Goal: Task Accomplishment & Management: Manage account settings

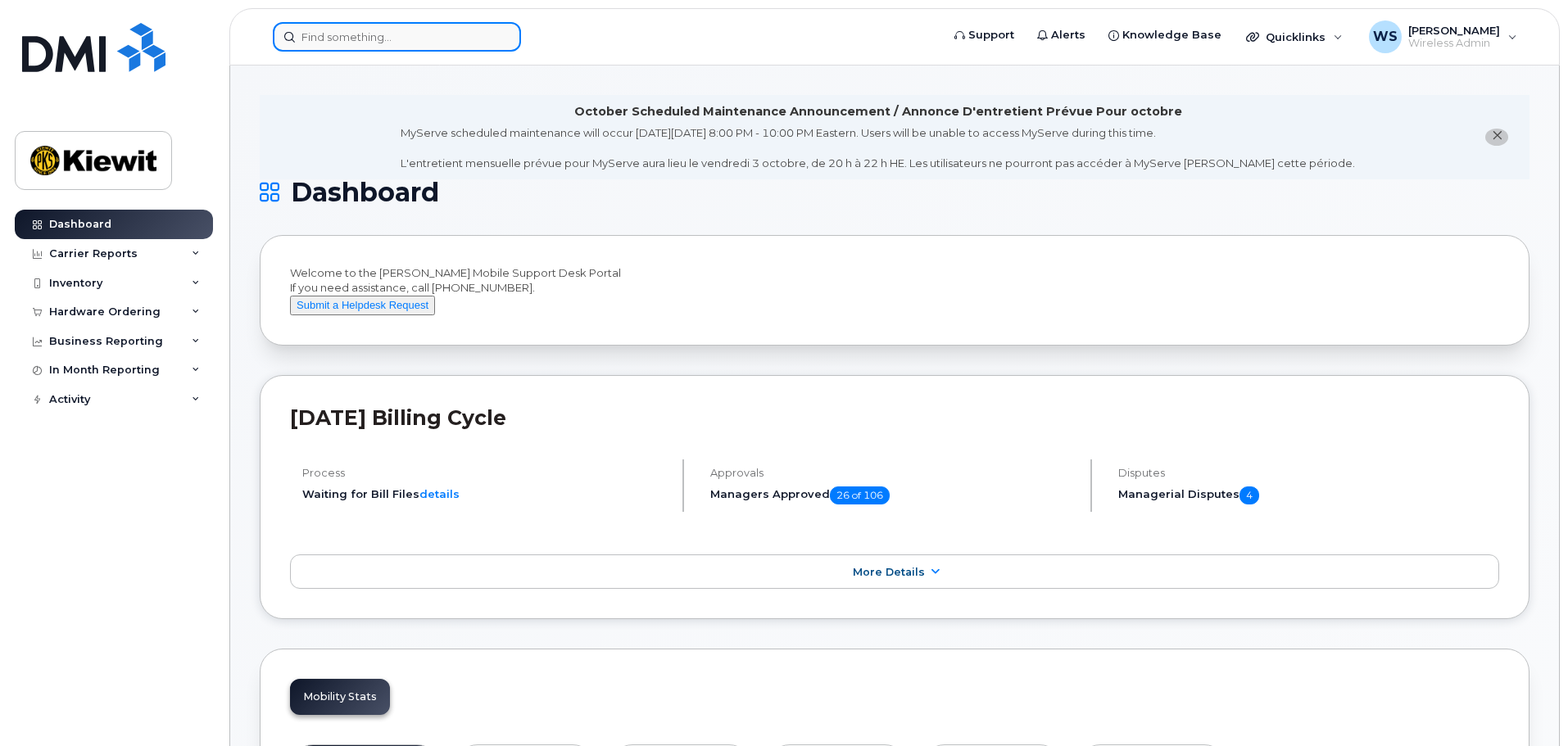
click at [389, 40] on input at bounding box center [397, 36] width 248 height 30
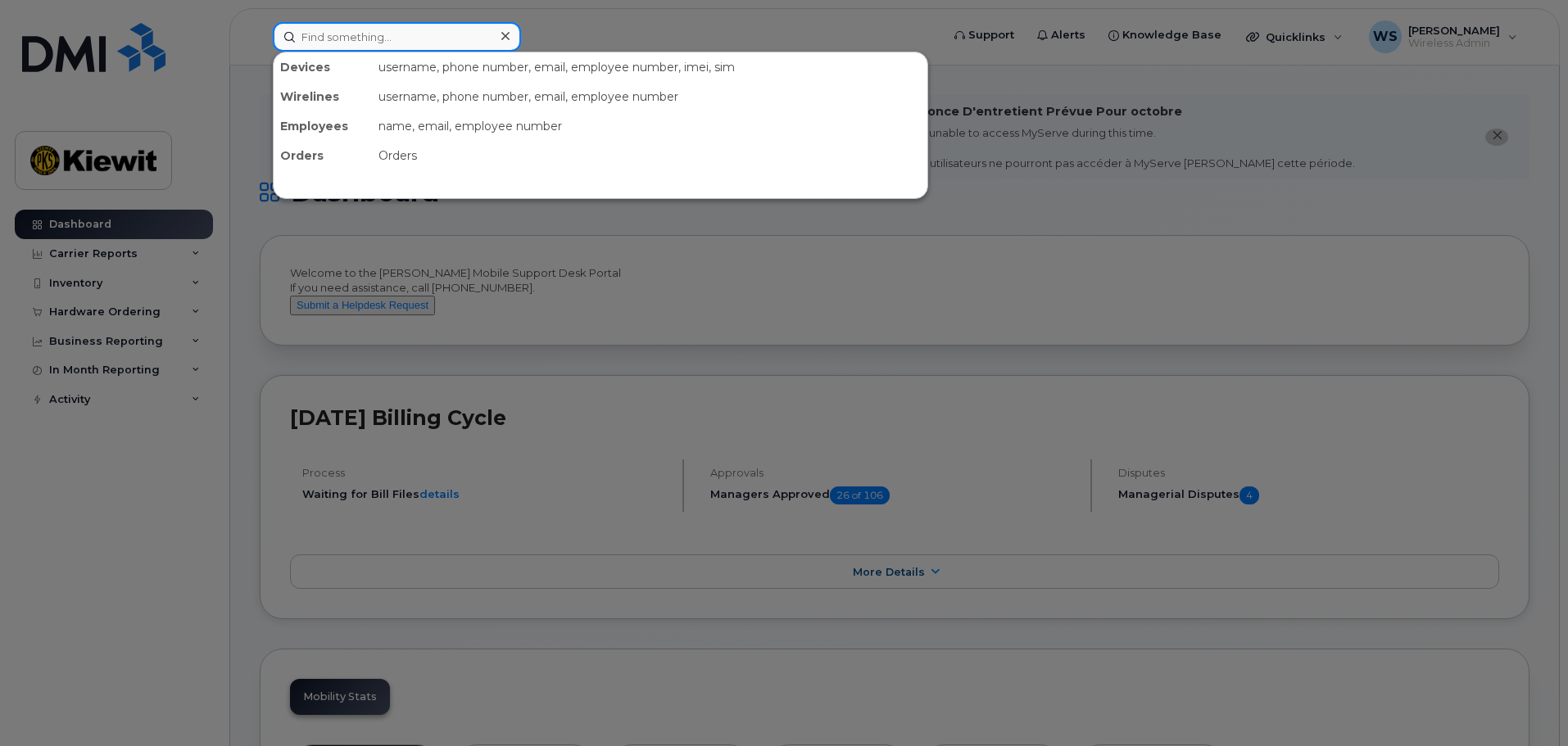
paste input "3436300282"
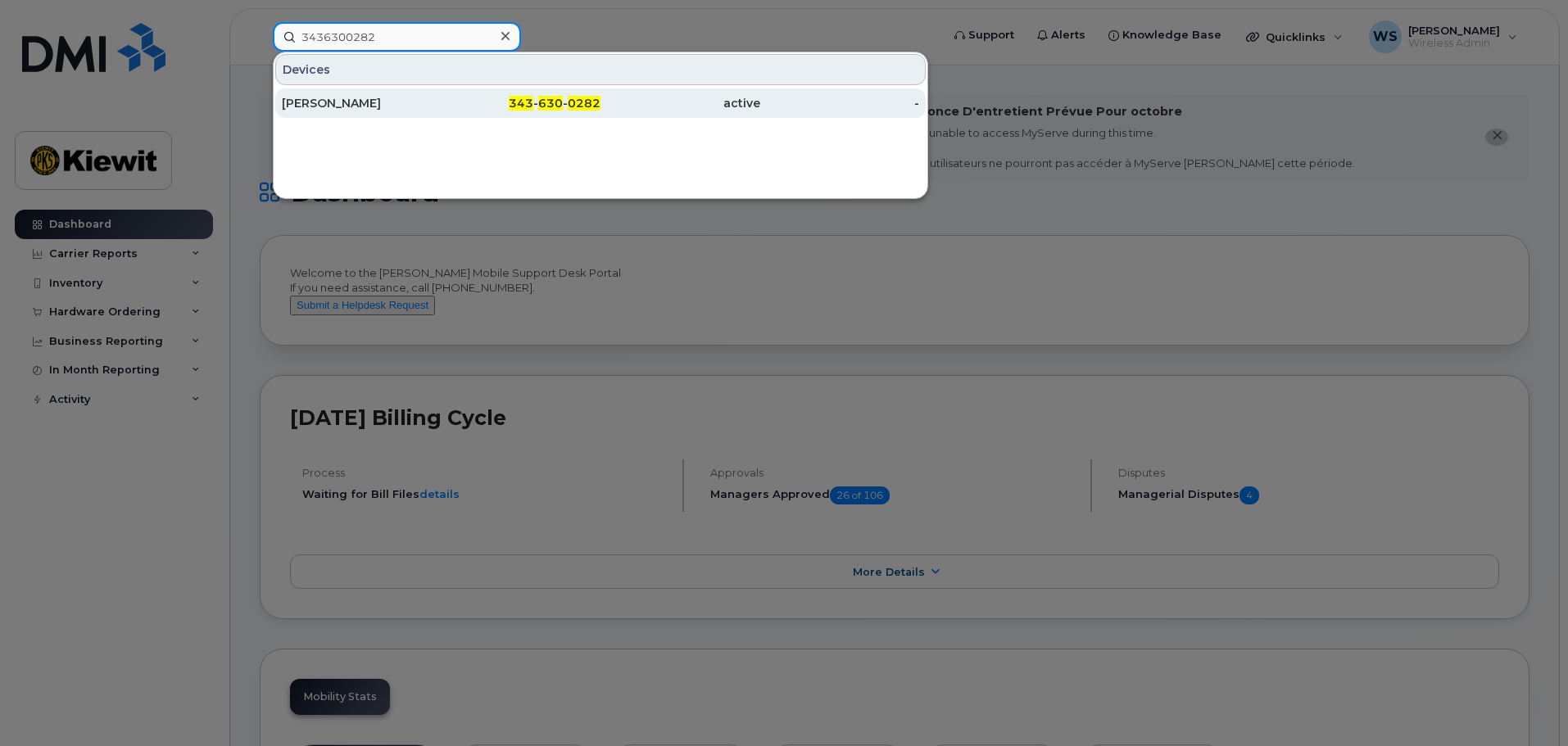
type input "3436300282"
click at [385, 107] on div "[PERSON_NAME]" at bounding box center [361, 103] width 160 height 16
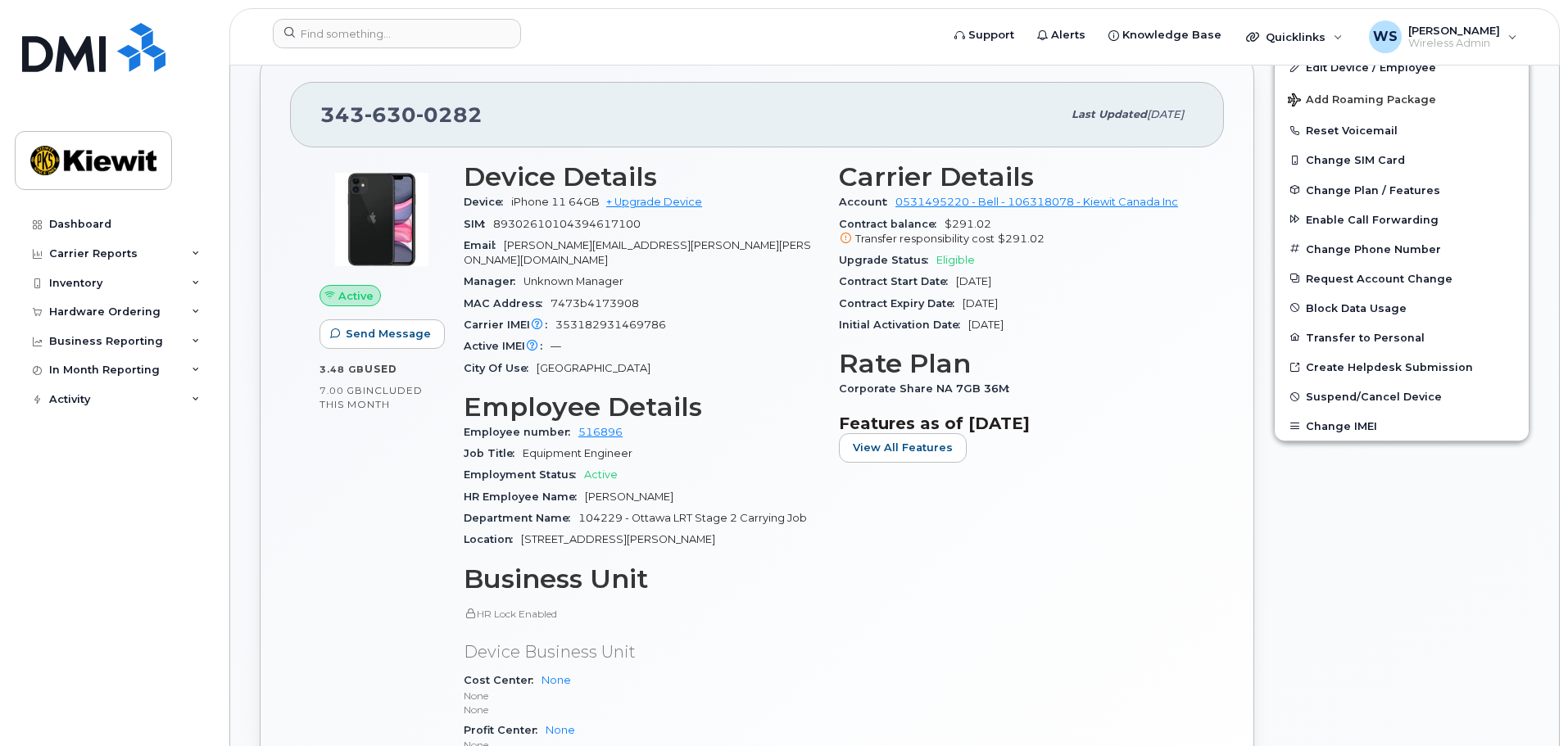
scroll to position [491, 0]
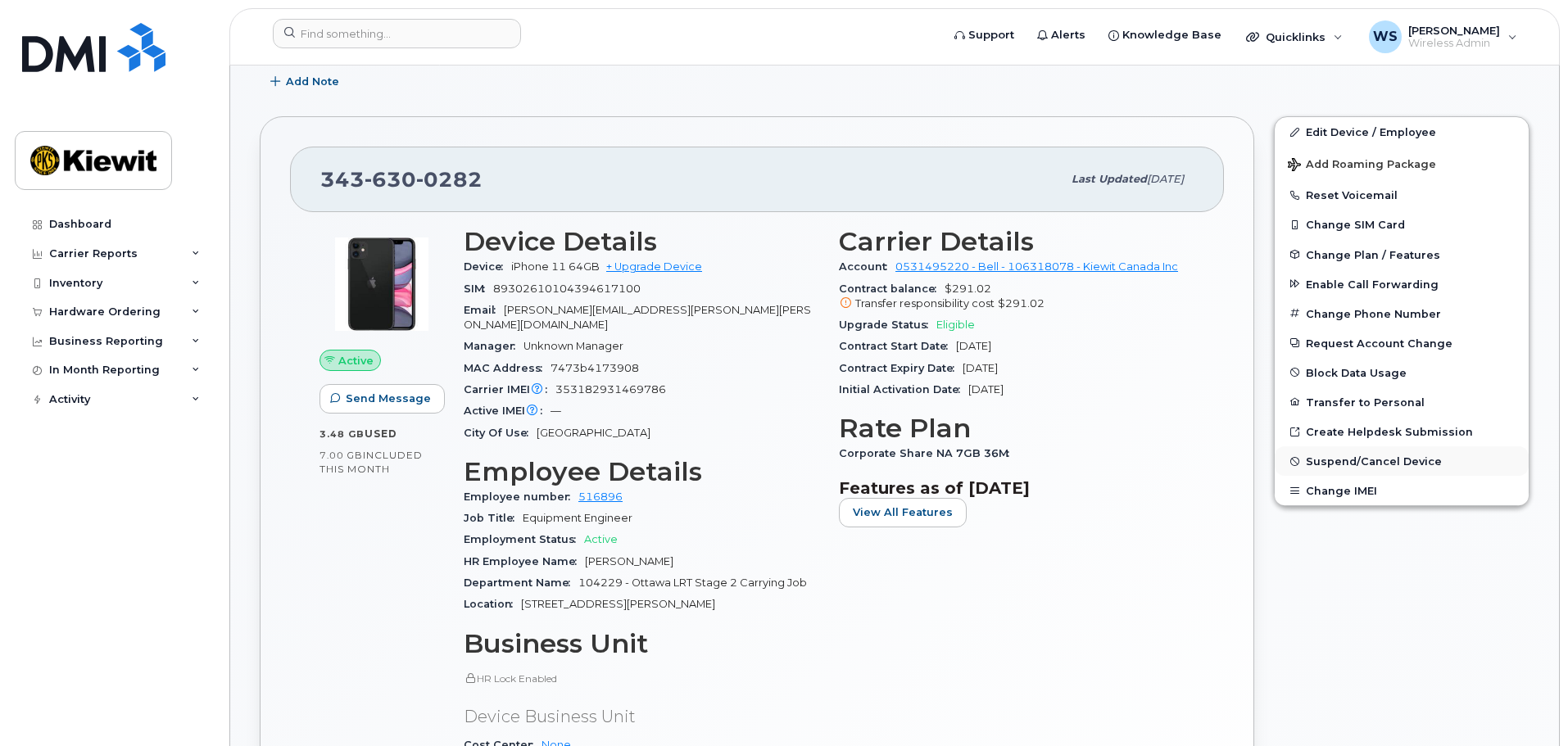
click at [1395, 459] on span "Suspend/Cancel Device" at bounding box center [1373, 462] width 136 height 13
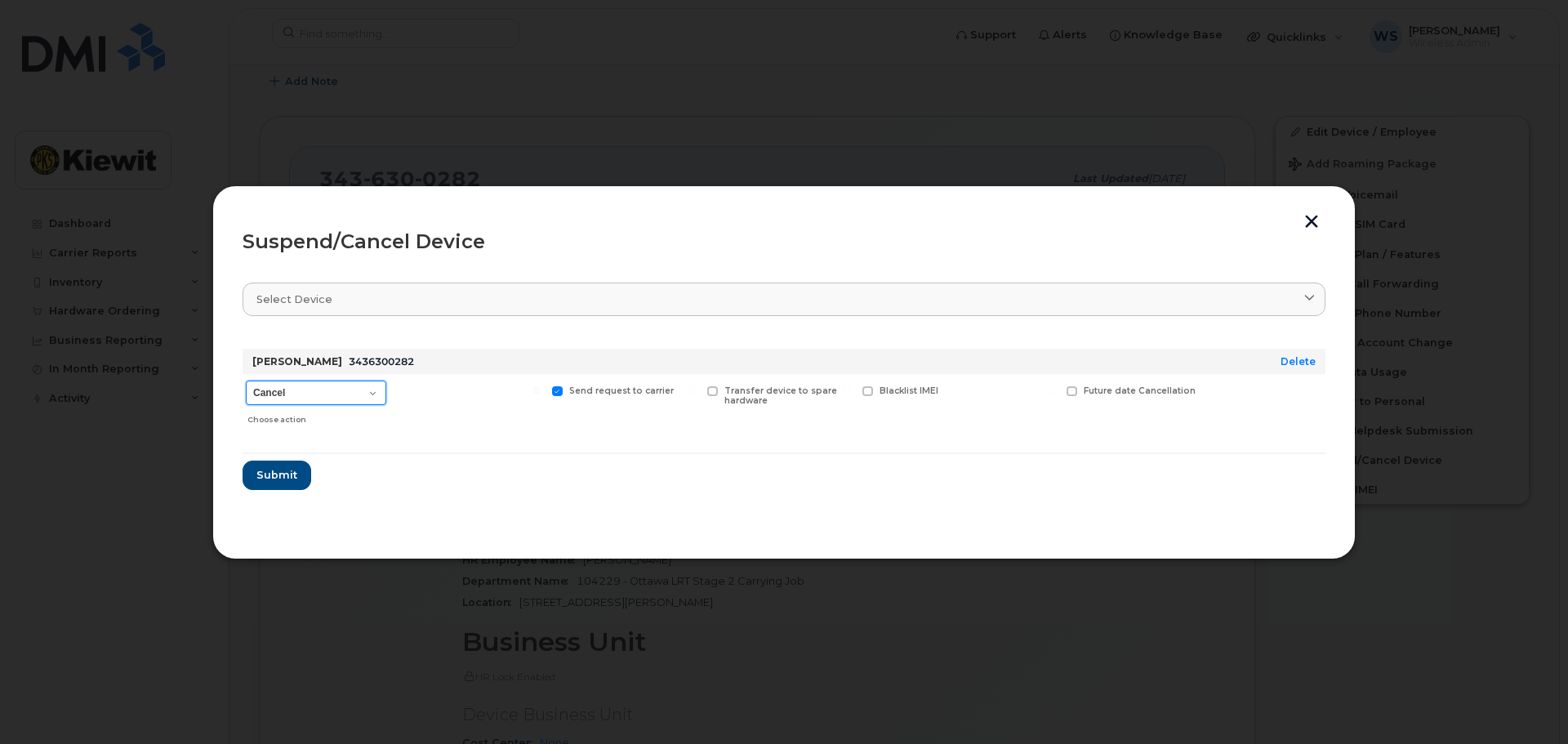
click at [286, 398] on select "Cancel Suspend - Extend Suspension Suspend - Reduced Rate Suspend - Full Rate S…" at bounding box center [316, 393] width 140 height 24
select select "[object Object]"
click at [246, 381] on select "Cancel Suspend - Extend Suspension Suspend - Reduced Rate Suspend - Full Rate S…" at bounding box center [316, 393] width 140 height 24
click at [271, 478] on span "Submit" at bounding box center [276, 475] width 41 height 15
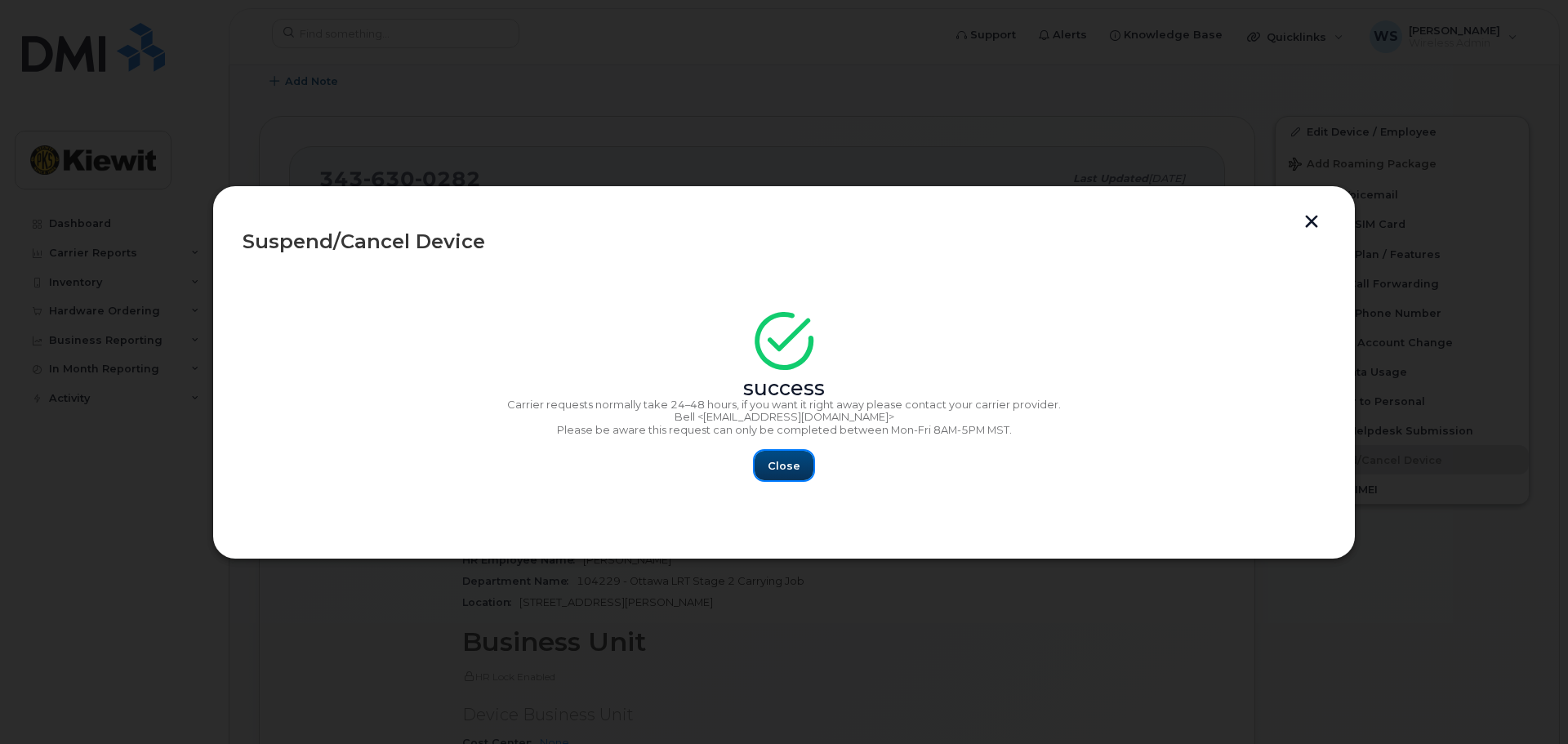
click at [789, 462] on span "Close" at bounding box center [784, 466] width 32 height 15
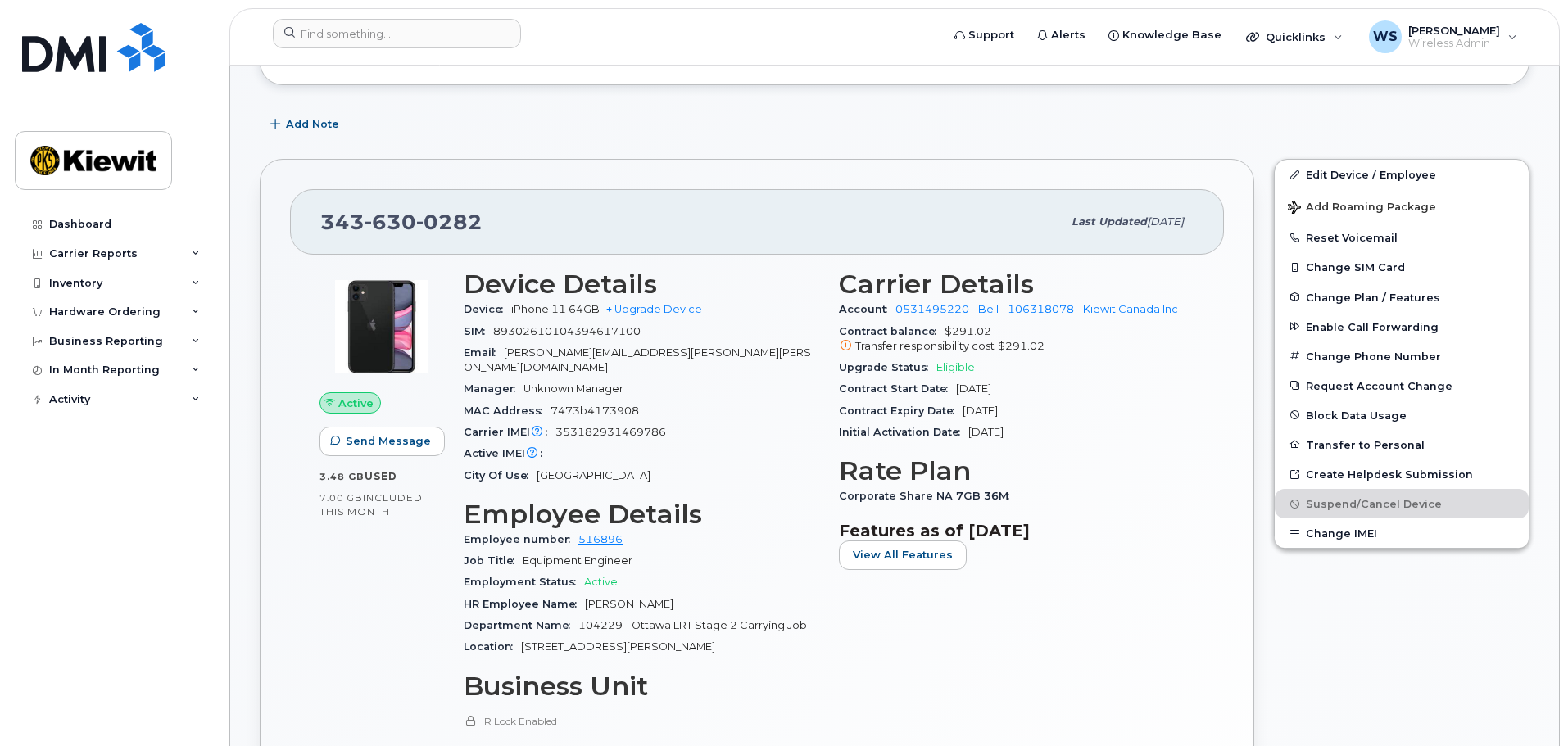
scroll to position [409, 0]
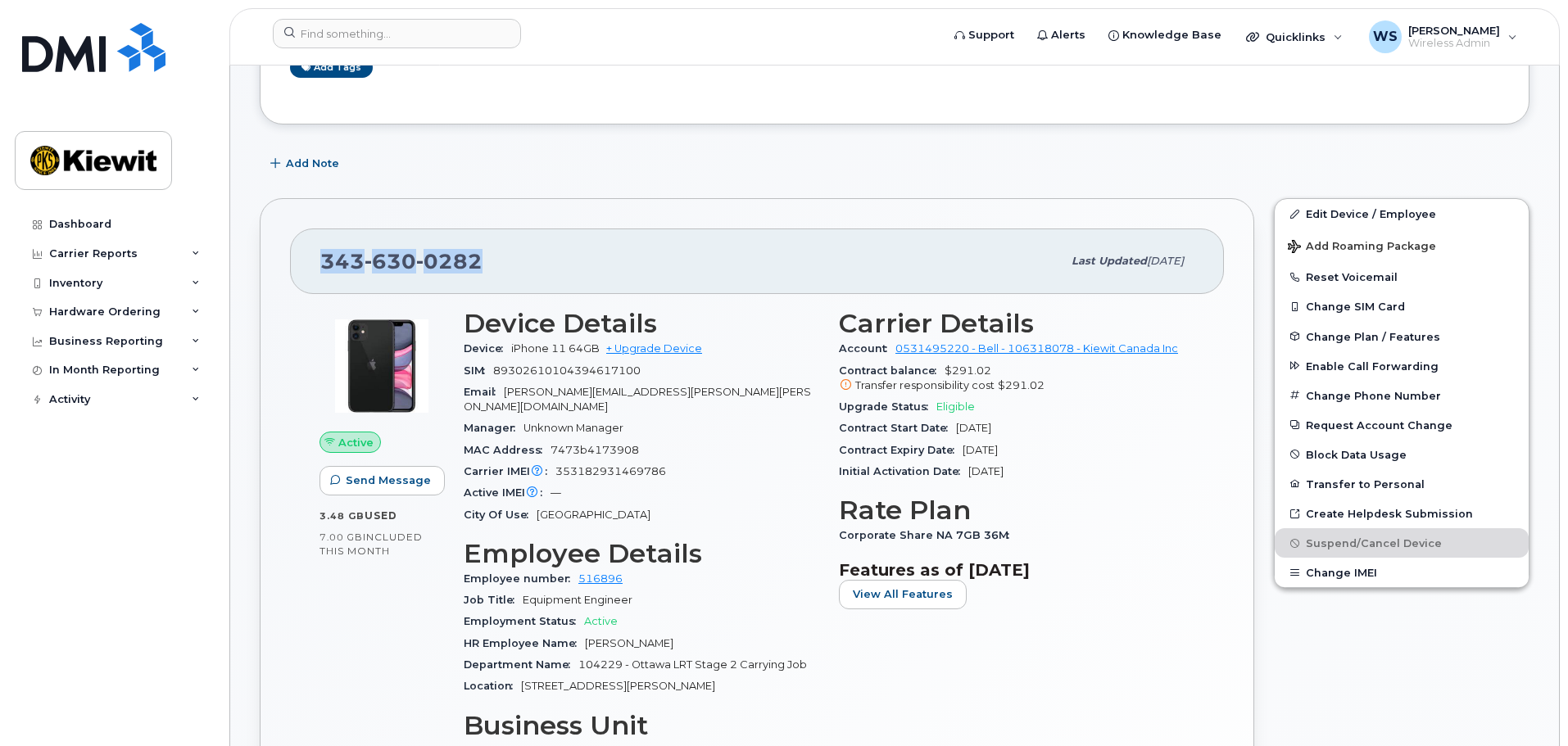
drag, startPoint x: 487, startPoint y: 253, endPoint x: 285, endPoint y: 251, distance: 202.0
click at [285, 251] on div "343 630 0282 Last updated Sep 29, 2025 Active Send Message 3.48 GB  used 7.00 G…" at bounding box center [756, 639] width 994 height 884
copy span "343 630 0282"
click at [621, 219] on div "343 630 0282 Last updated Sep 29, 2025 Active Send Message 3.48 GB  used 7.00 G…" at bounding box center [756, 639] width 994 height 884
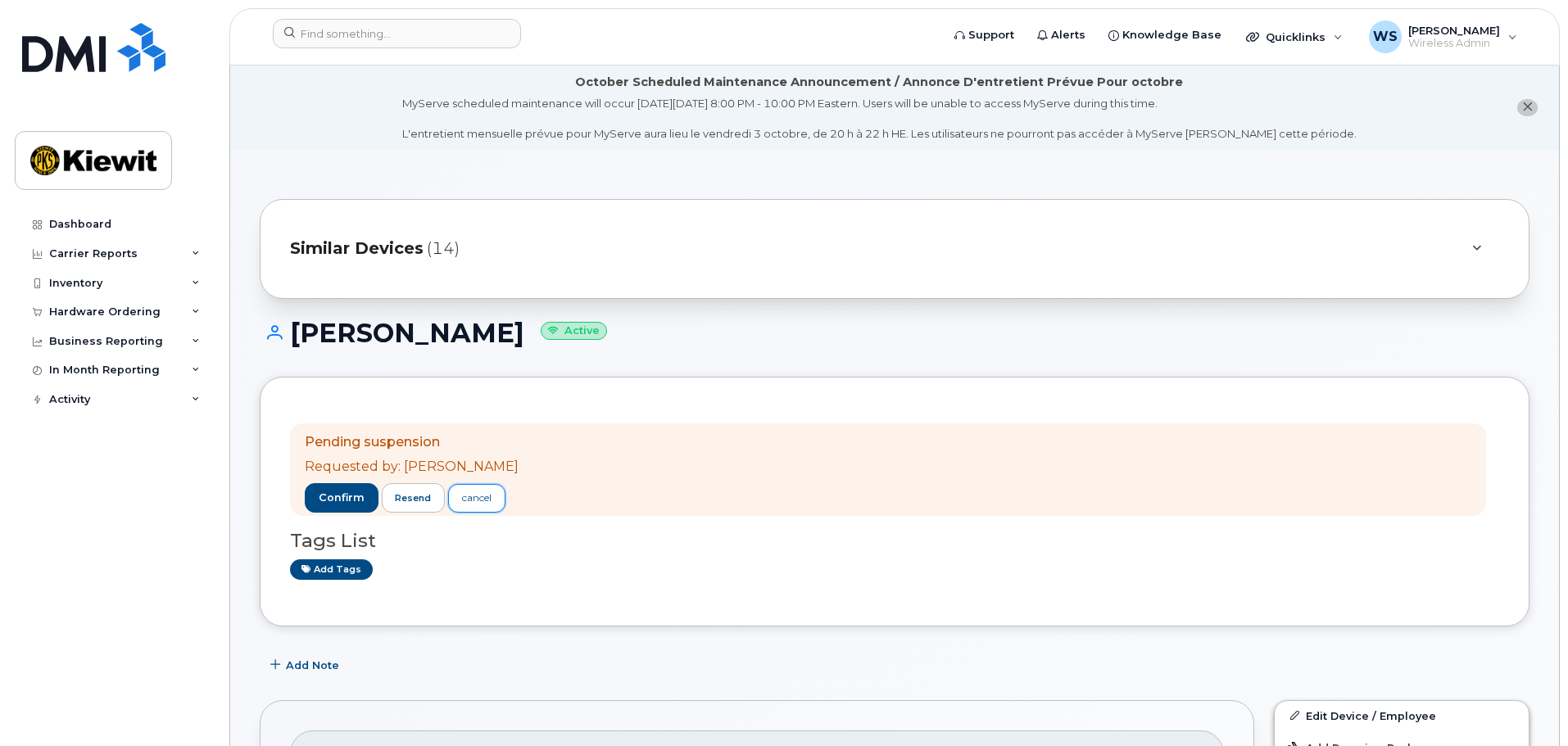
click at [481, 500] on div "cancel" at bounding box center [476, 498] width 30 height 14
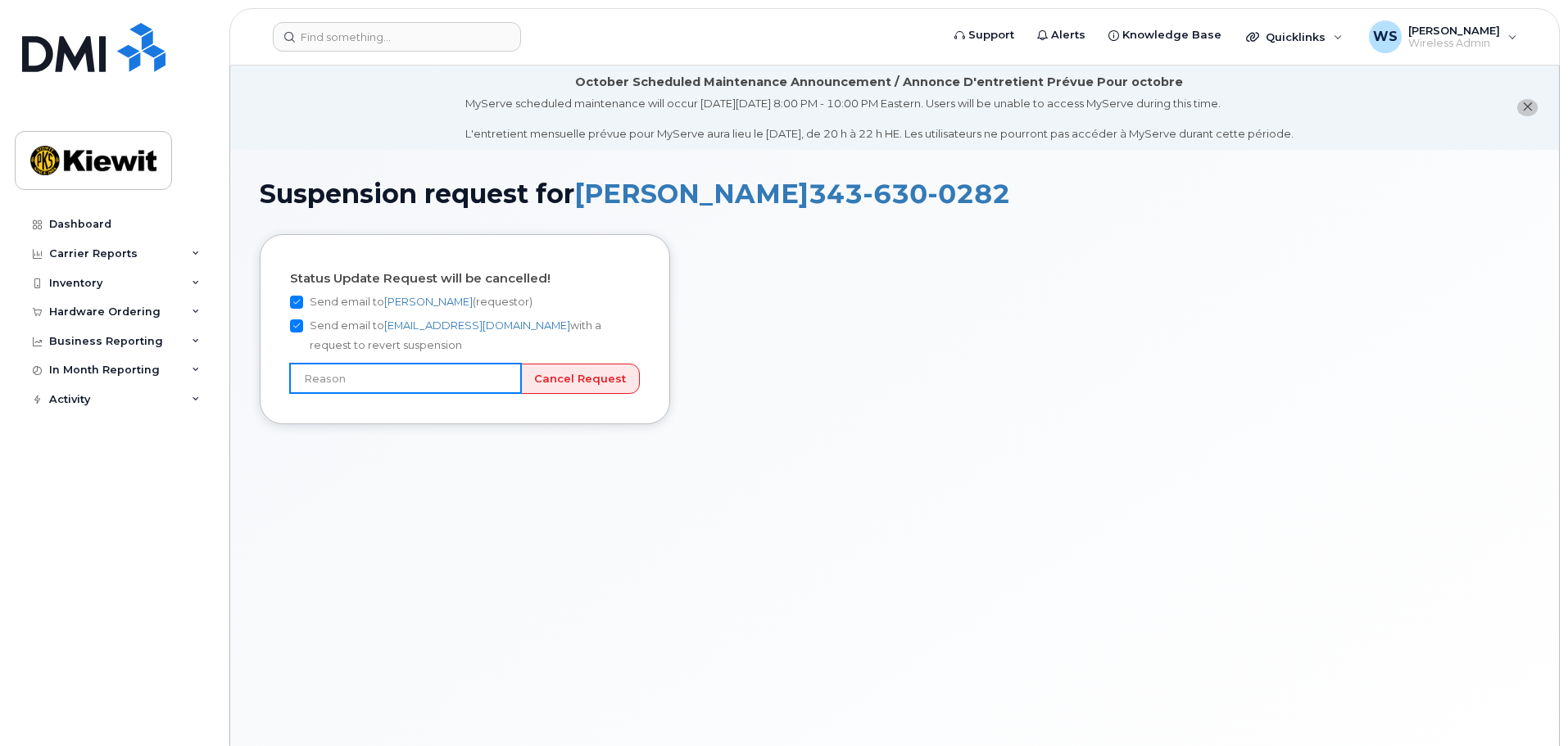
click at [509, 379] on input "text" at bounding box center [406, 378] width 231 height 30
type input "Incorrect number"
click at [599, 372] on input "Cancel Request" at bounding box center [580, 379] width 119 height 31
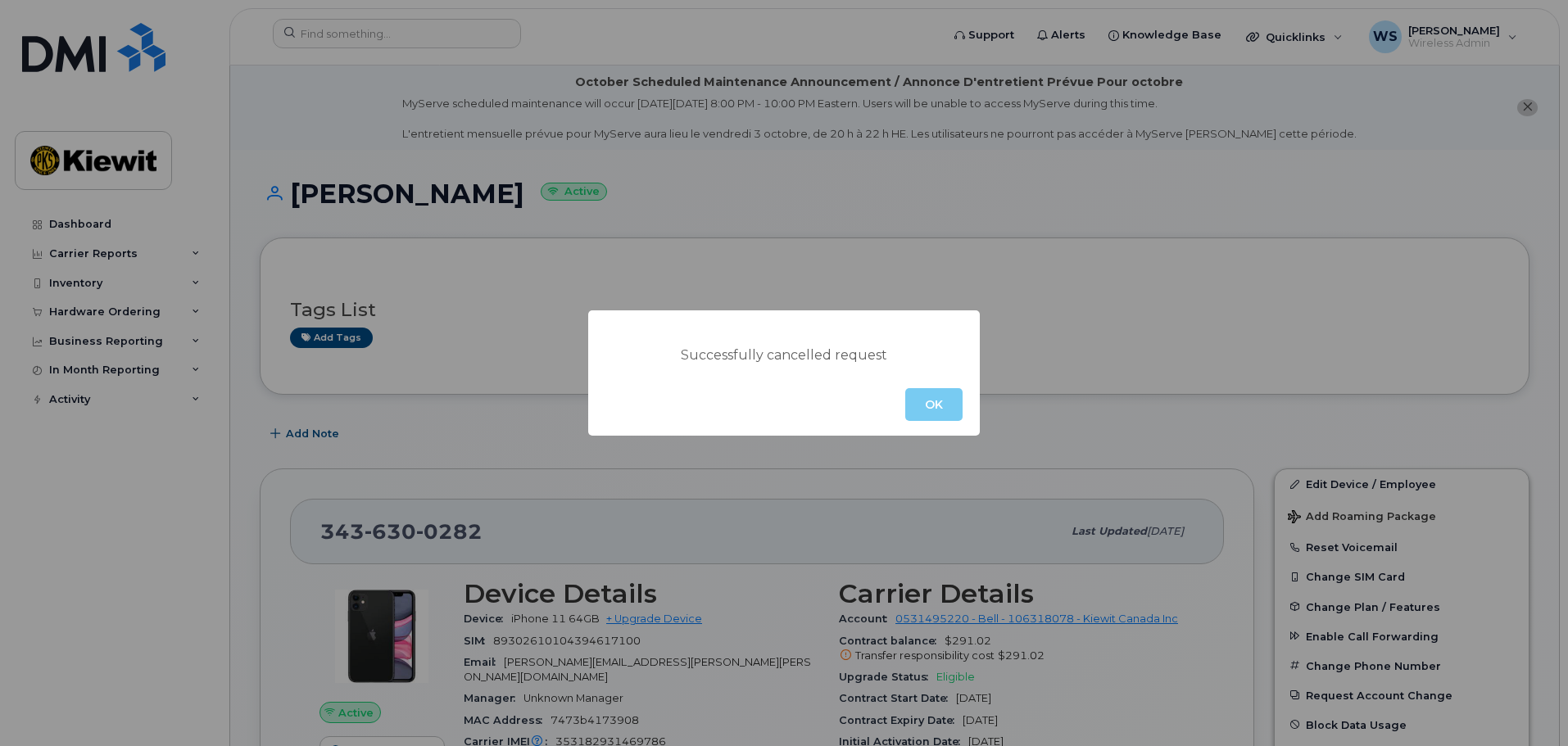
click at [938, 400] on button "OK" at bounding box center [933, 405] width 57 height 33
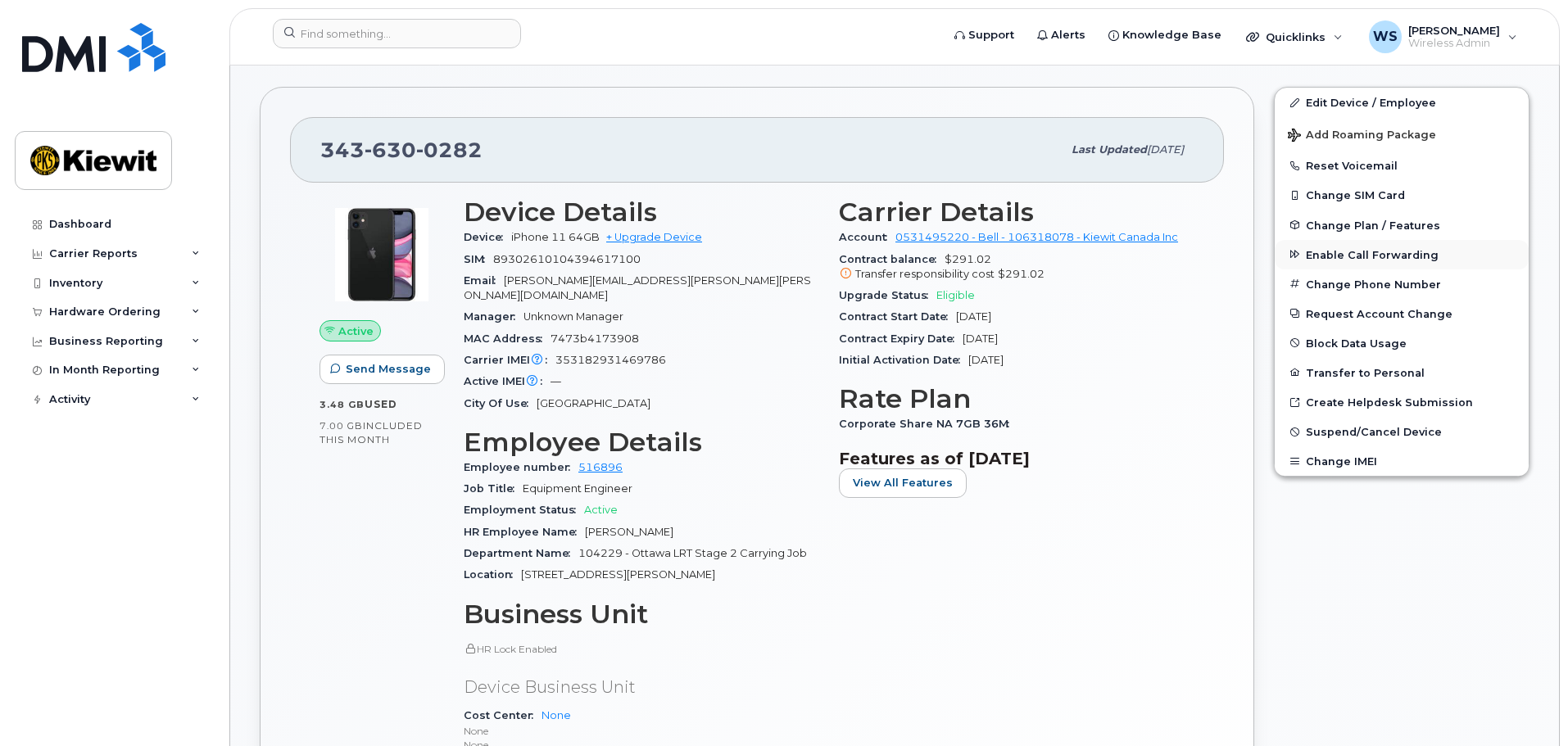
scroll to position [491, 0]
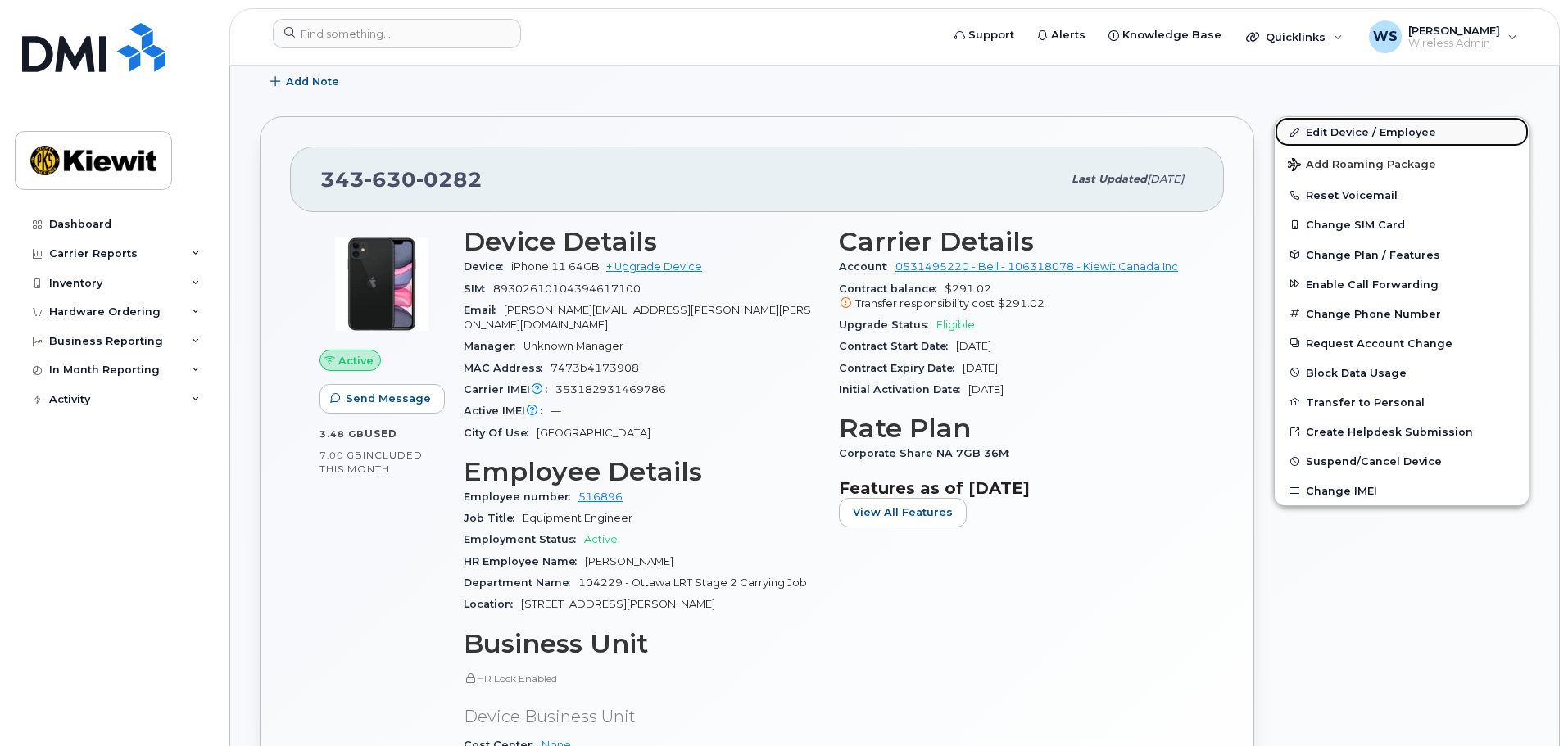
click at [1361, 129] on link "Edit Device / Employee" at bounding box center [1401, 132] width 254 height 30
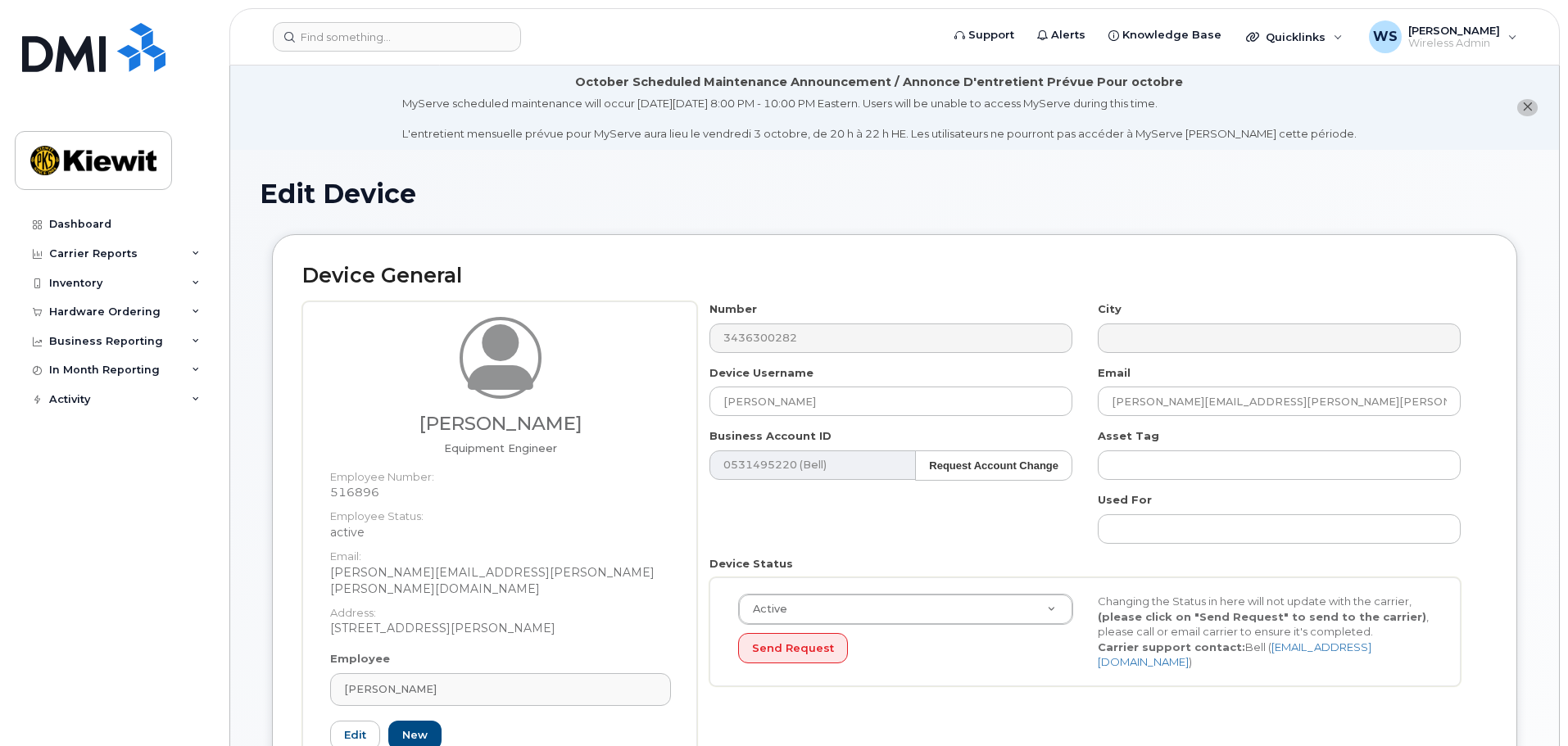
select select "14059"
click at [541, 681] on div "[PERSON_NAME]" at bounding box center [500, 688] width 313 height 15
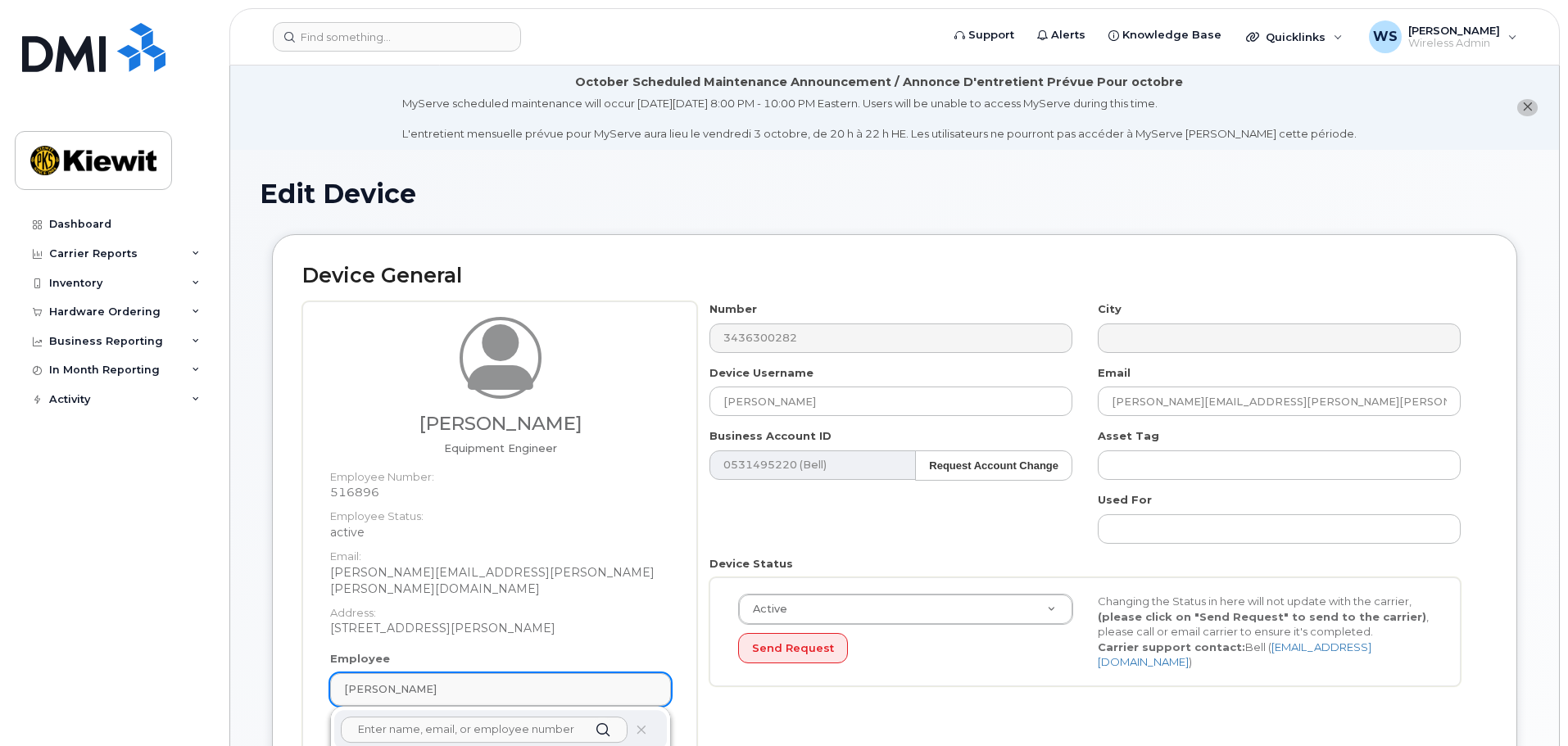
paste input "Corbin.Hay"
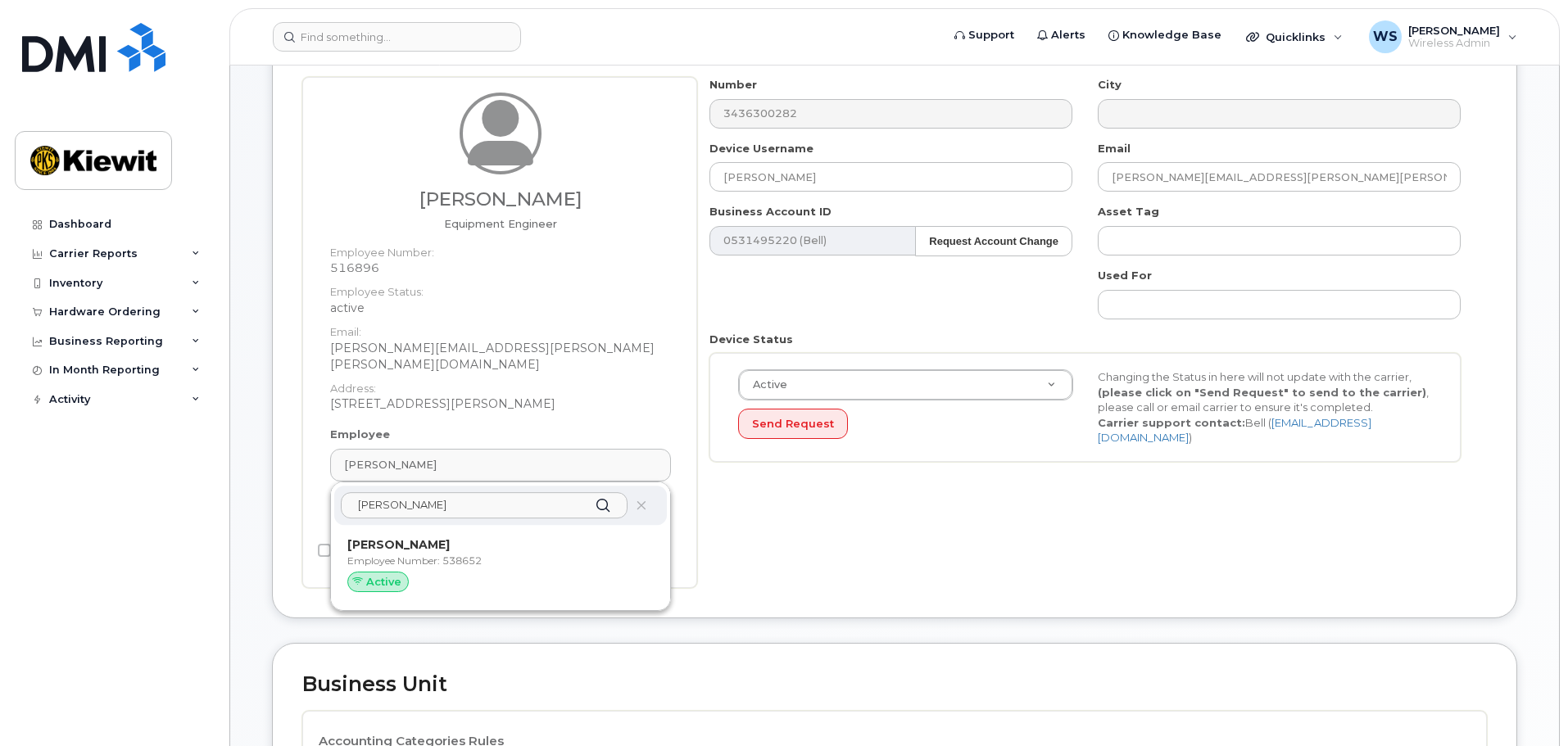
scroll to position [246, 0]
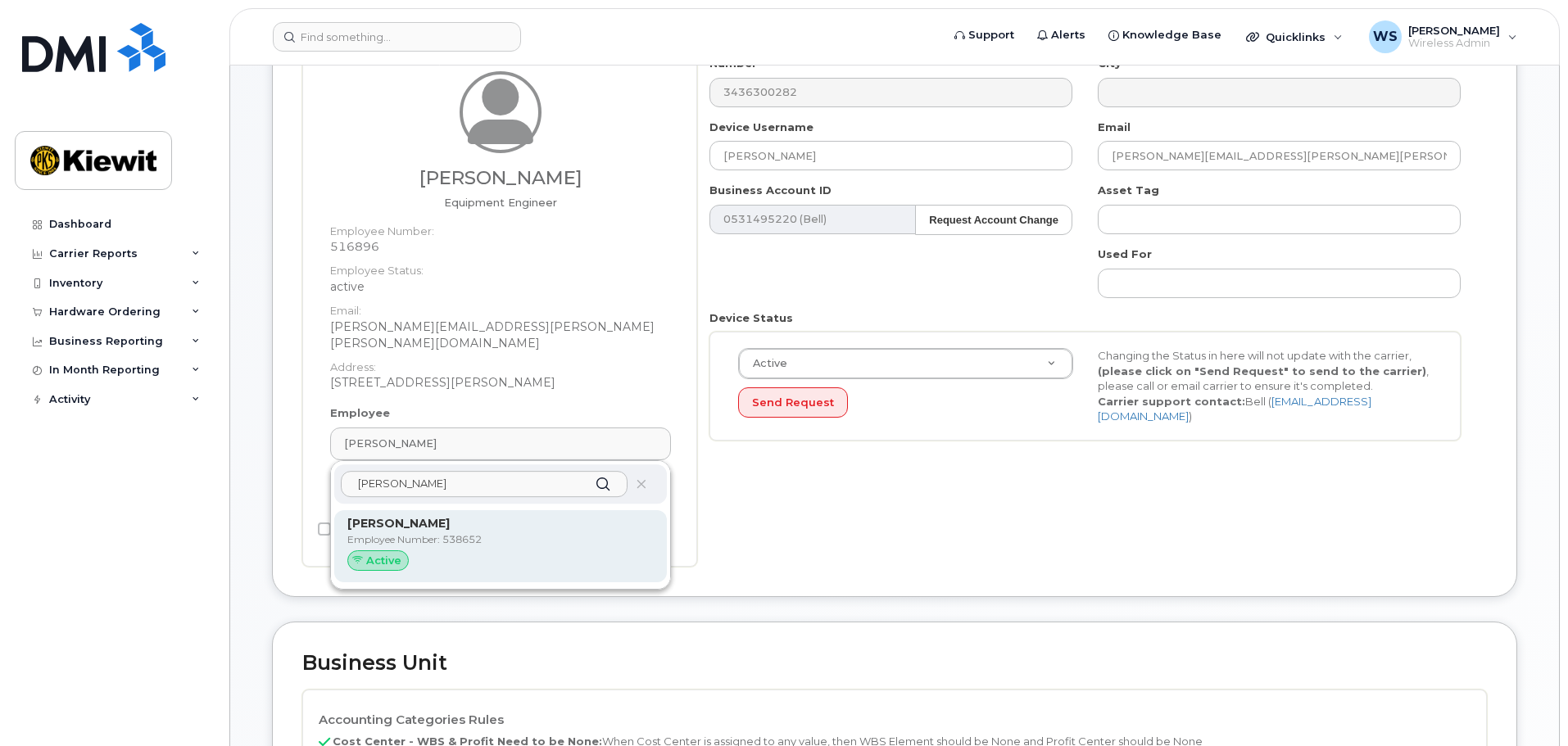
type input "[PERSON_NAME]"
click at [464, 531] on div "Corbin Hay Employee Number: 538652 Active" at bounding box center [499, 546] width 306 height 63
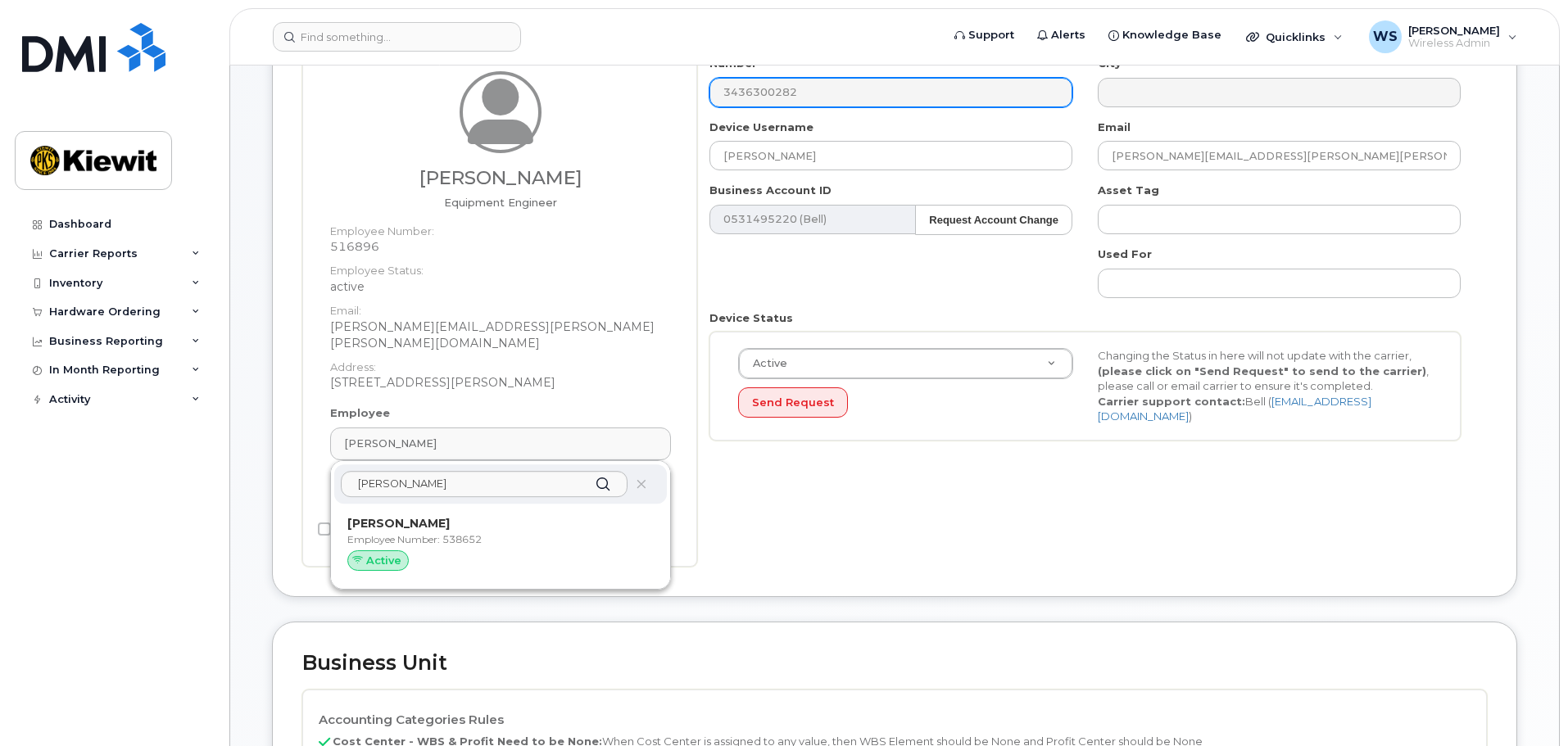
type input "538652"
type input "[PERSON_NAME]"
type input "[PERSON_NAME][EMAIL_ADDRESS][PERSON_NAME][DOMAIN_NAME]"
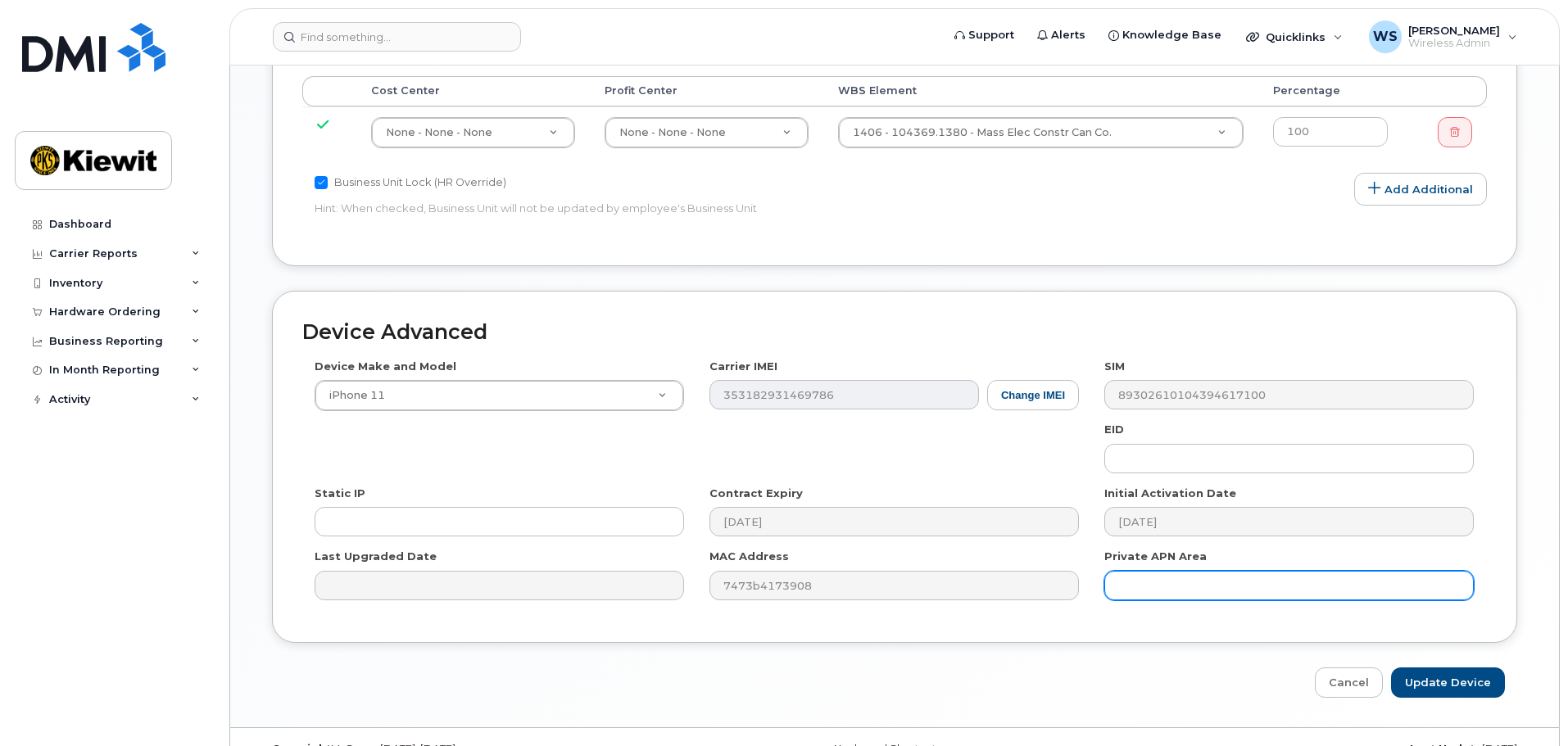
scroll to position [1008, 0]
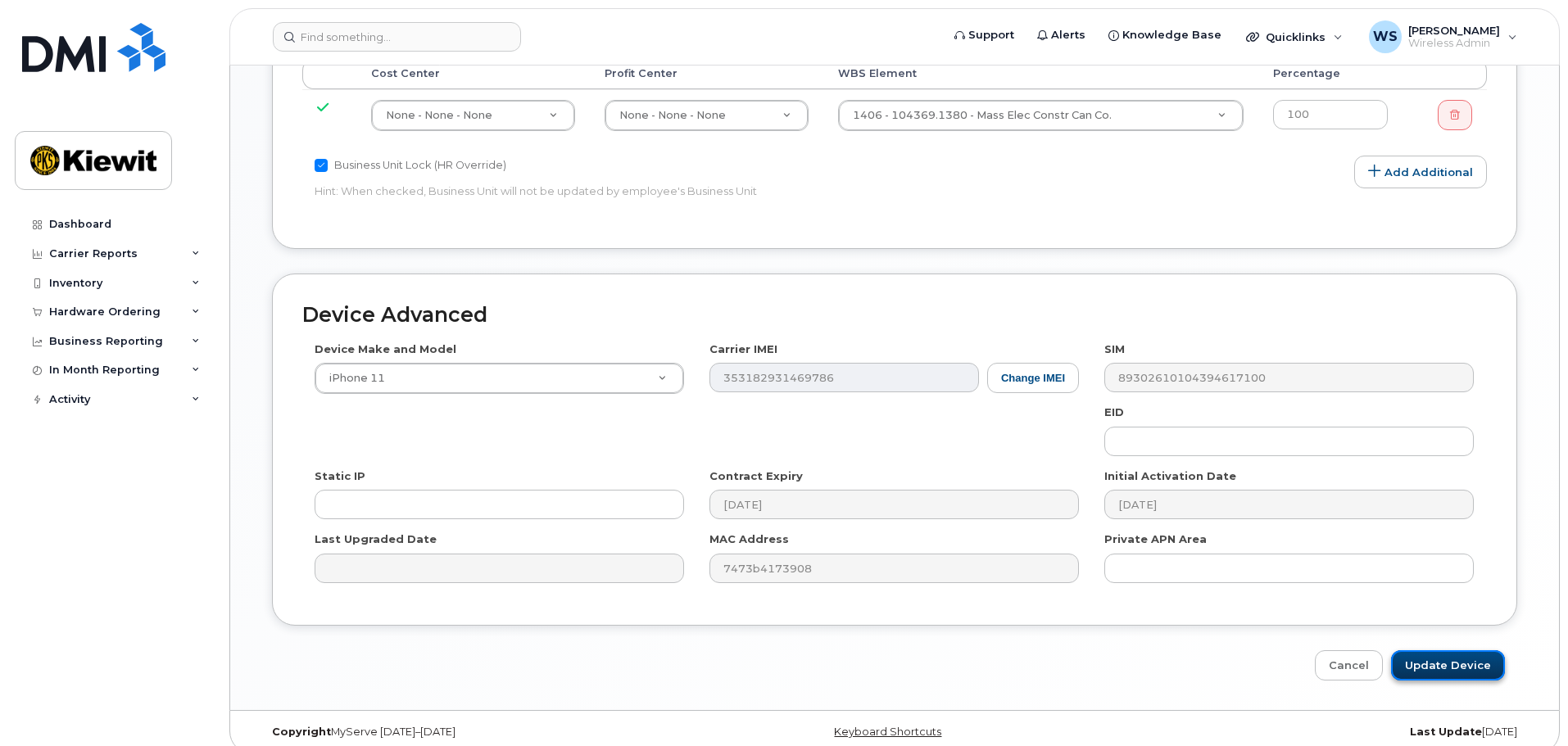
click at [1442, 650] on input "Update Device" at bounding box center [1448, 666] width 114 height 31
type input "Saving..."
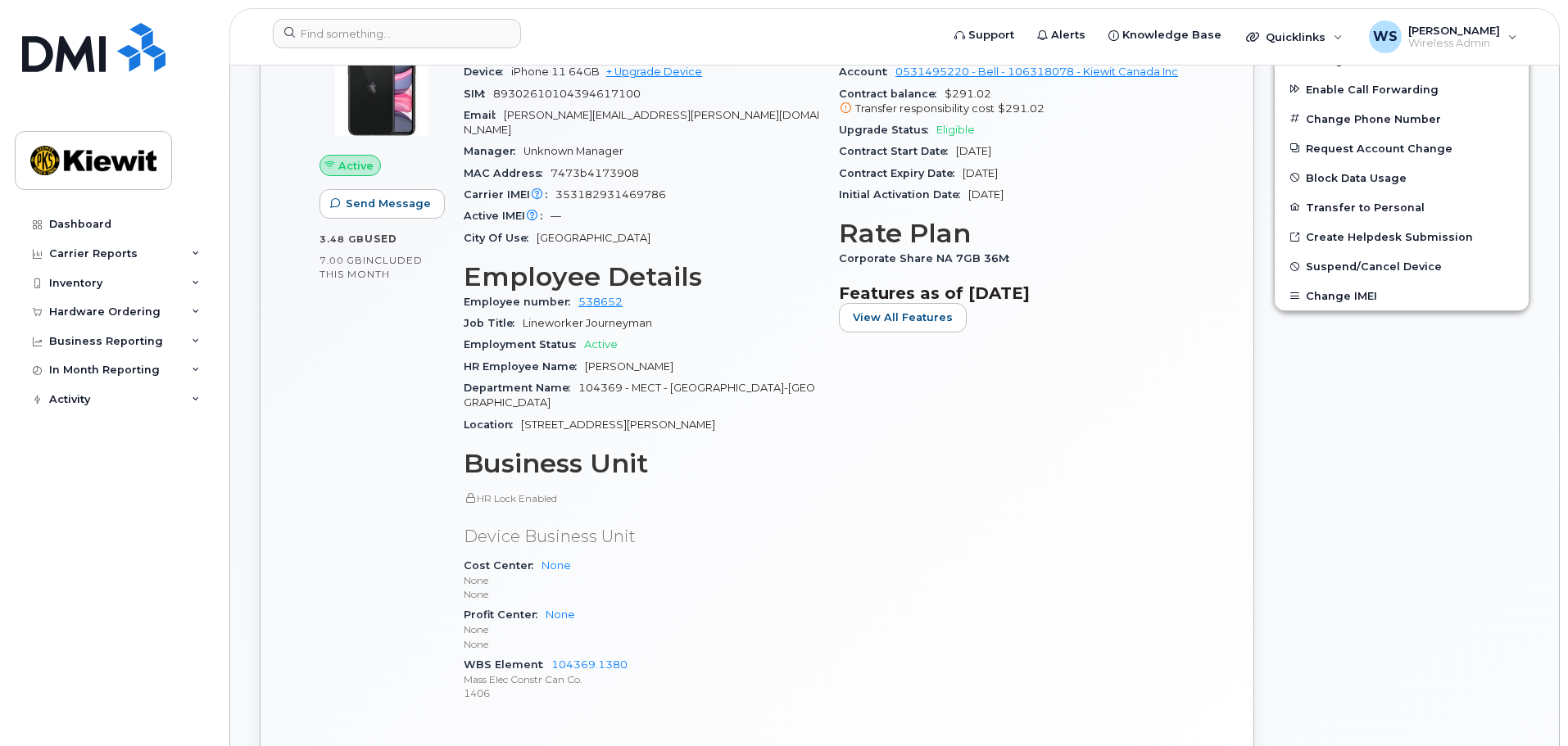
scroll to position [573, 0]
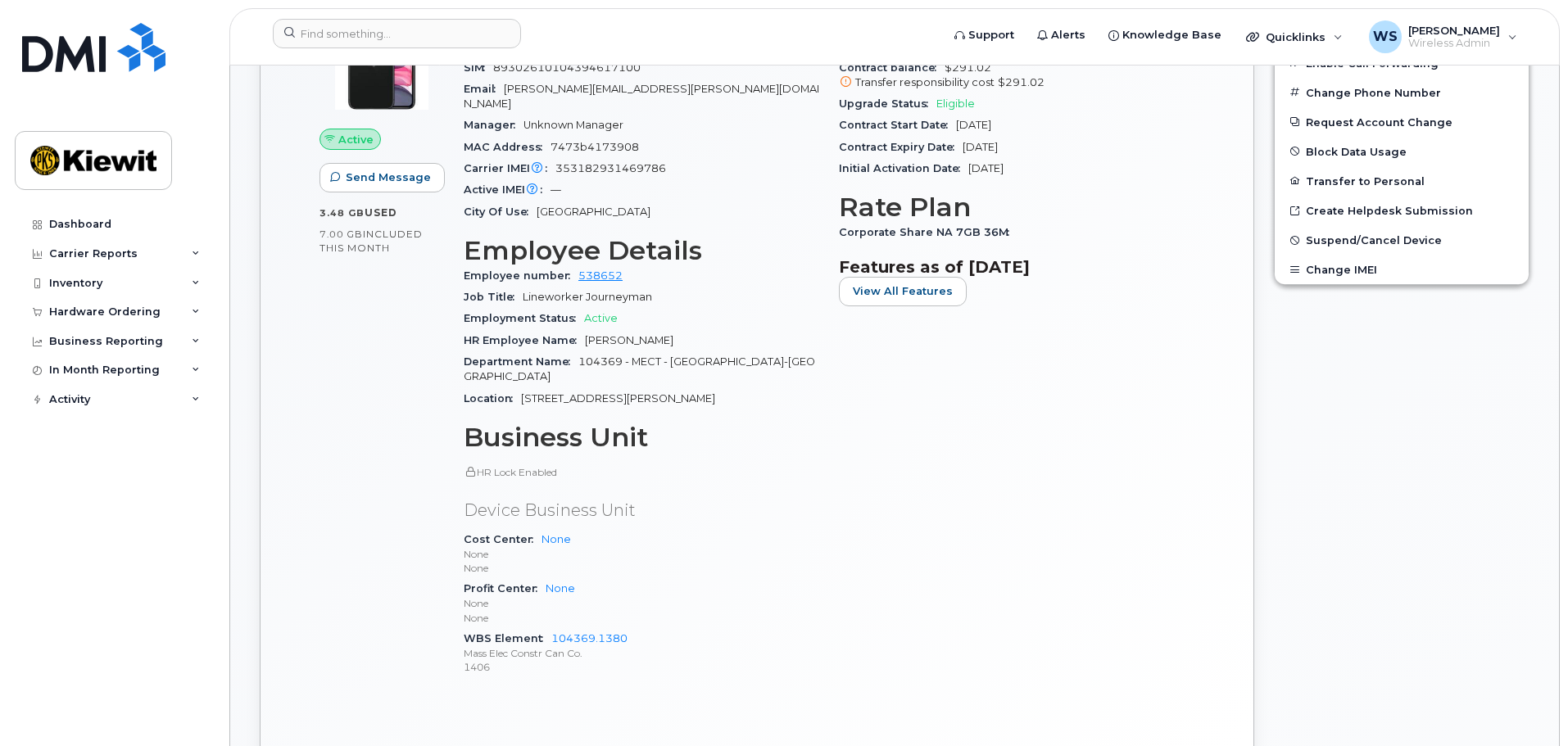
click at [1270, 615] on div "Edit Device / Employee Add Roaming Package Reset Voicemail Change SIM Card Chan…" at bounding box center [1401, 344] width 275 height 919
